Goal: Task Accomplishment & Management: Manage account settings

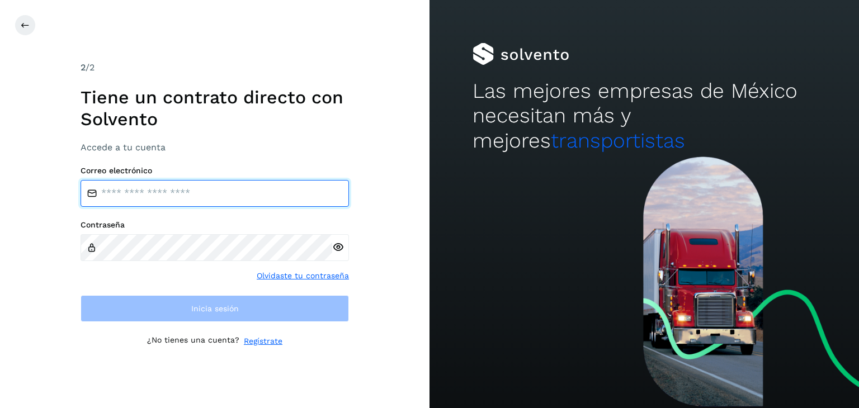
click at [240, 190] on input "email" at bounding box center [215, 193] width 268 height 27
type input "**********"
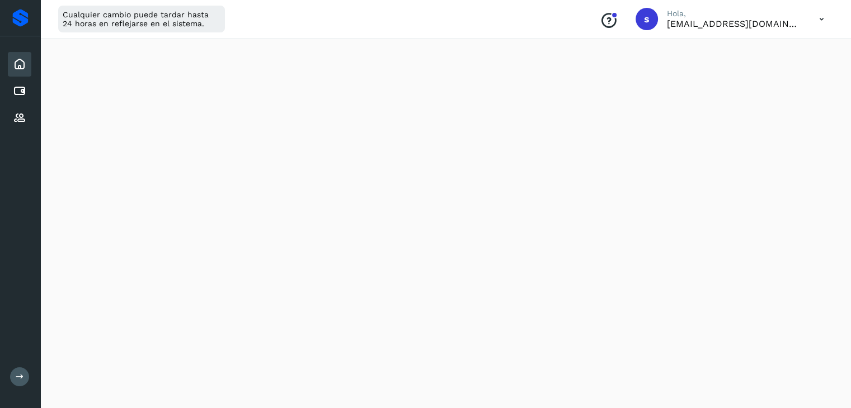
scroll to position [673, 0]
